Goal: Check status: Check status

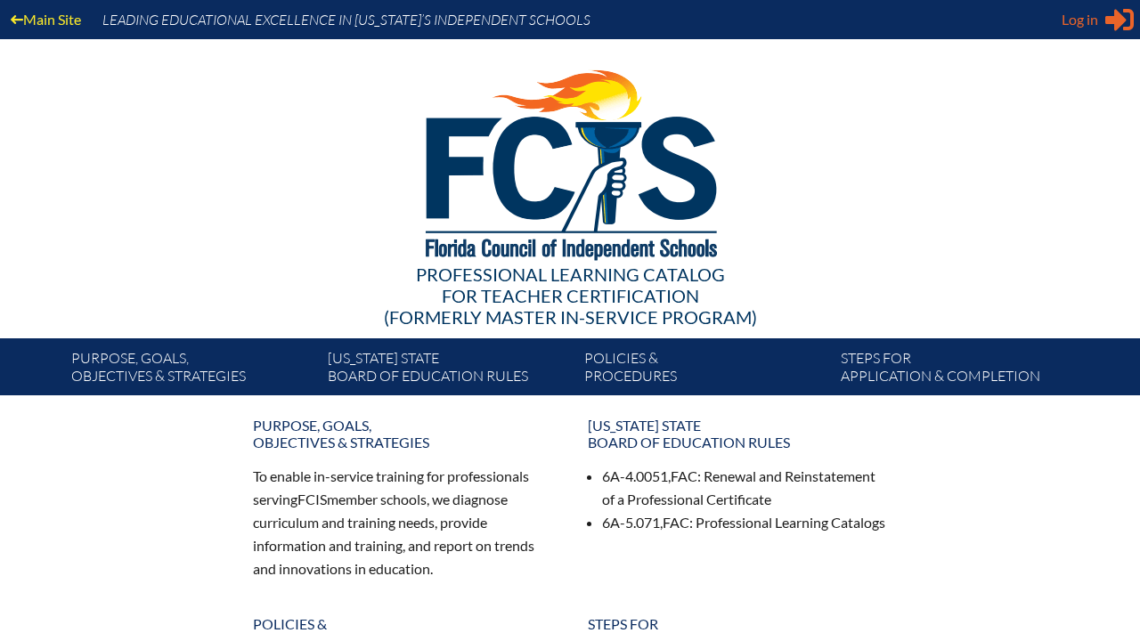
type input "[EMAIL_ADDRESS][DOMAIN_NAME]"
click at [1065, 23] on span "Log in" at bounding box center [1080, 19] width 37 height 21
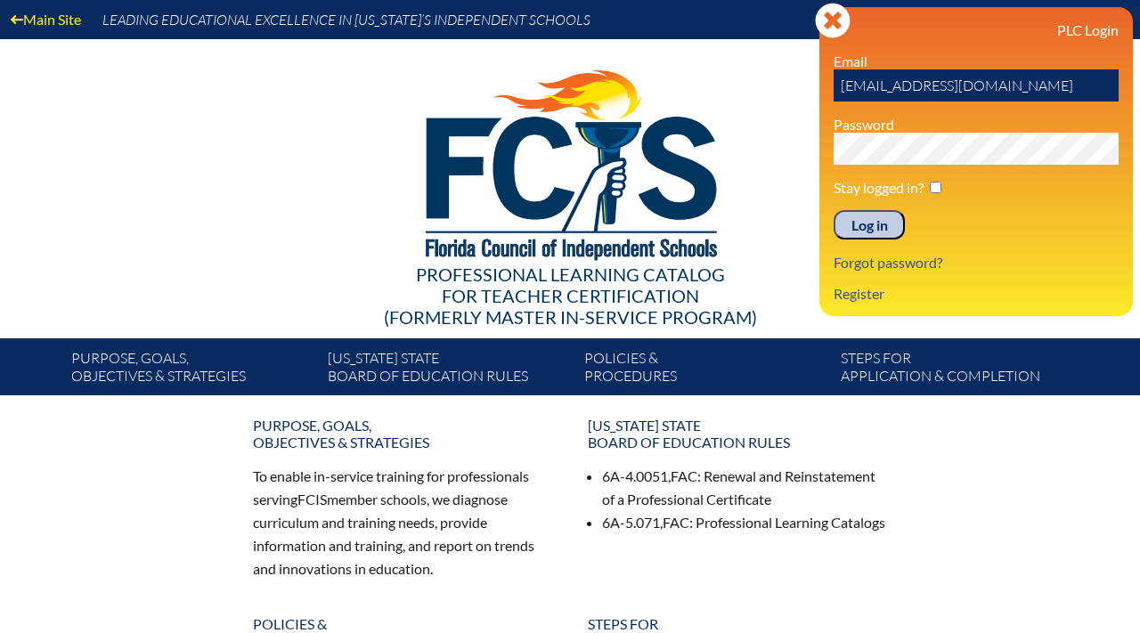
click at [883, 226] on input "Log in" at bounding box center [869, 225] width 71 height 30
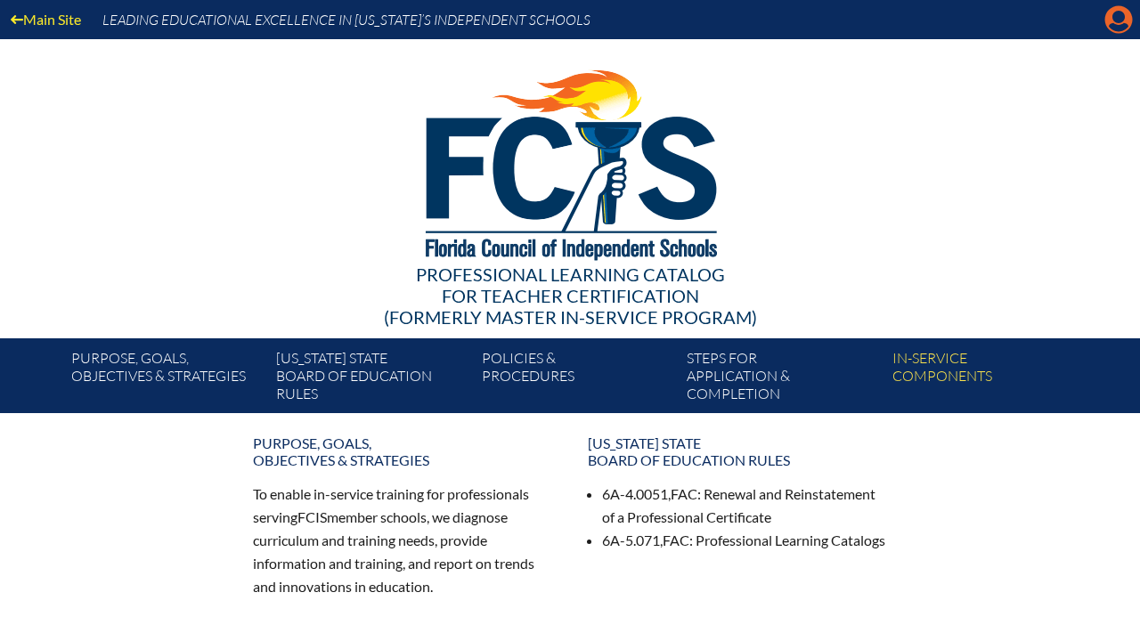
click at [1114, 30] on icon at bounding box center [1120, 20] width 28 height 28
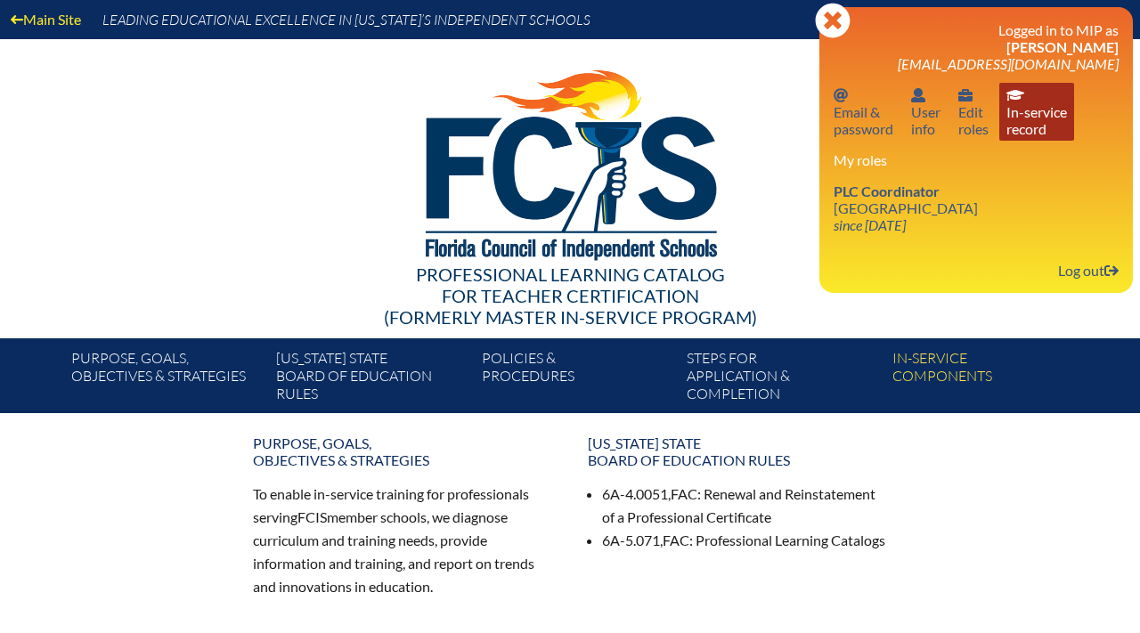
click at [1028, 120] on link "In-service record In-service record" at bounding box center [1037, 112] width 75 height 58
